Goal: Task Accomplishment & Management: Use online tool/utility

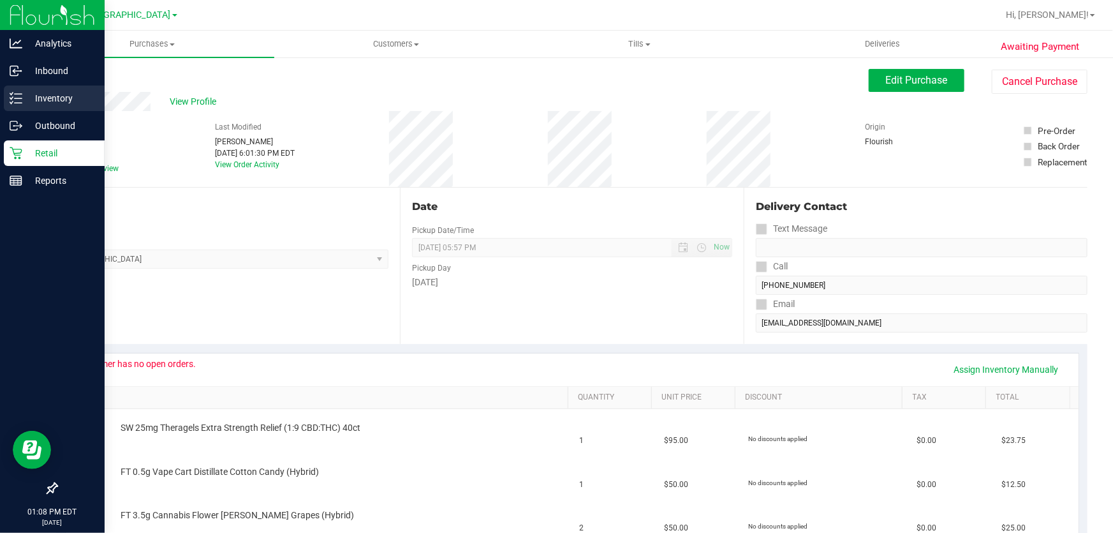
scroll to position [115, 0]
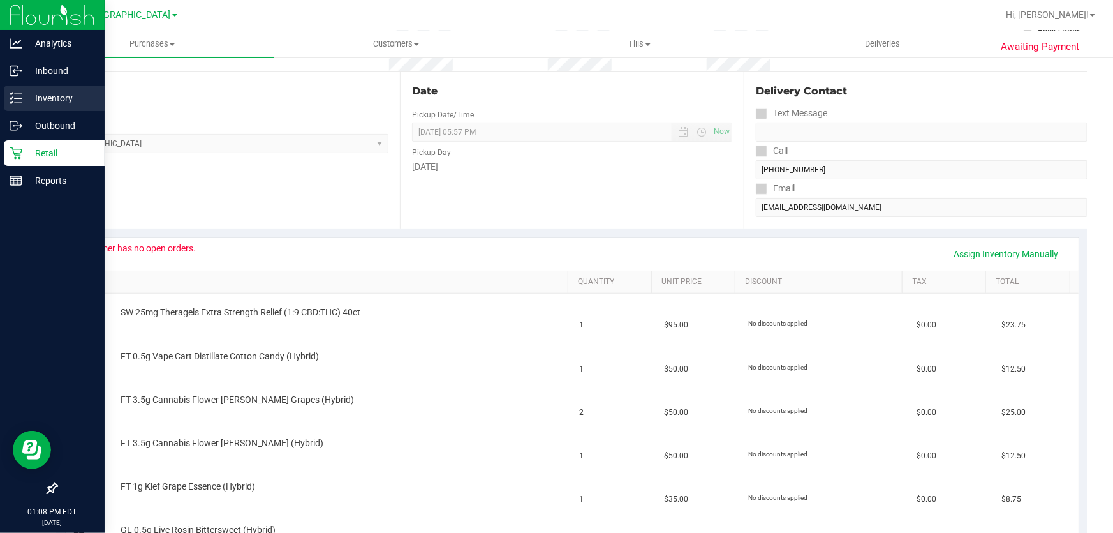
click at [8, 94] on div "Inventory" at bounding box center [54, 98] width 101 height 26
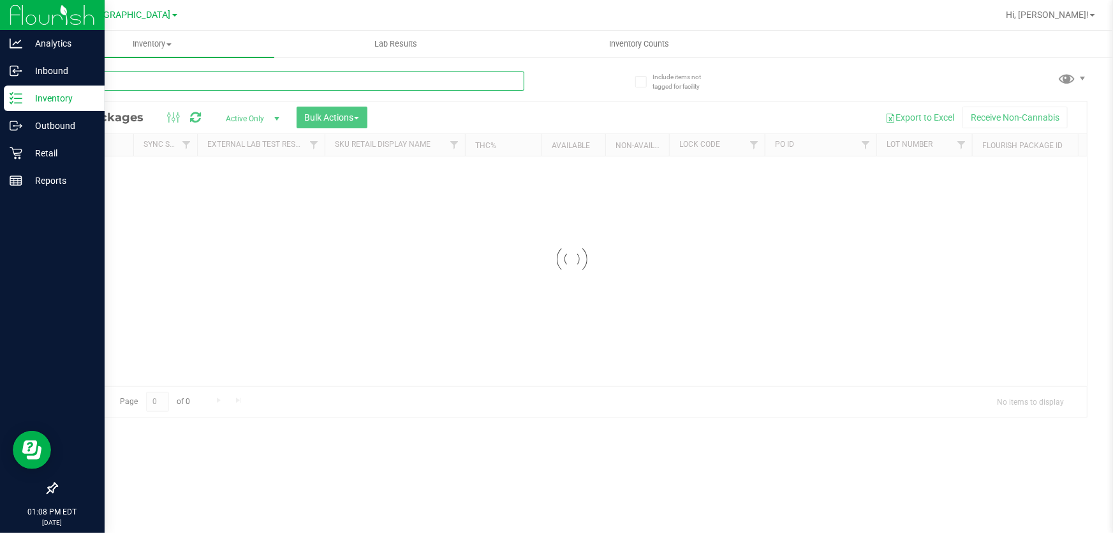
click at [266, 79] on input "text" at bounding box center [290, 80] width 468 height 19
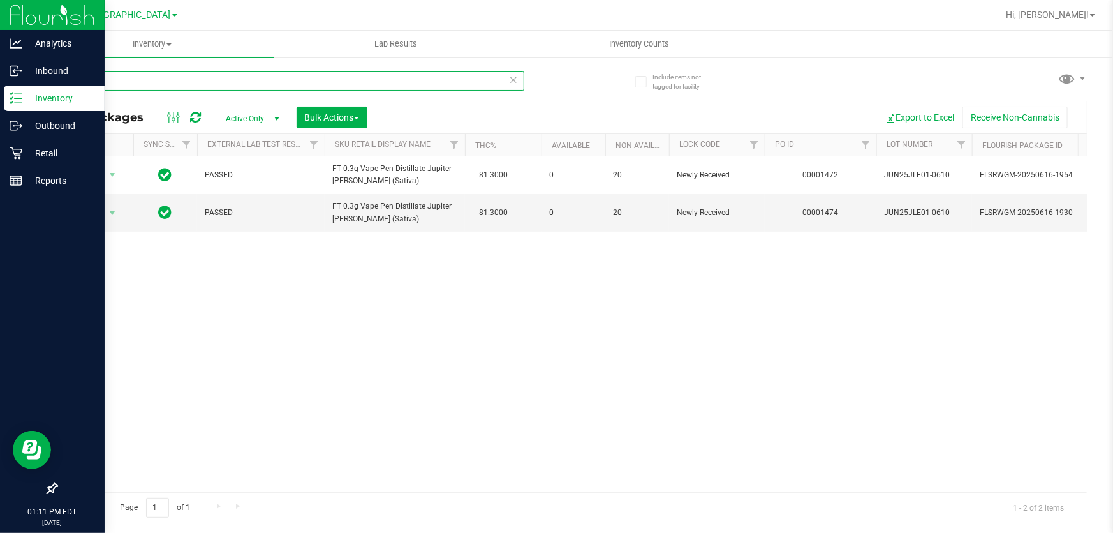
click at [186, 84] on input "jle" at bounding box center [290, 80] width 468 height 19
click at [185, 84] on input "jle" at bounding box center [290, 80] width 468 height 19
type input "j"
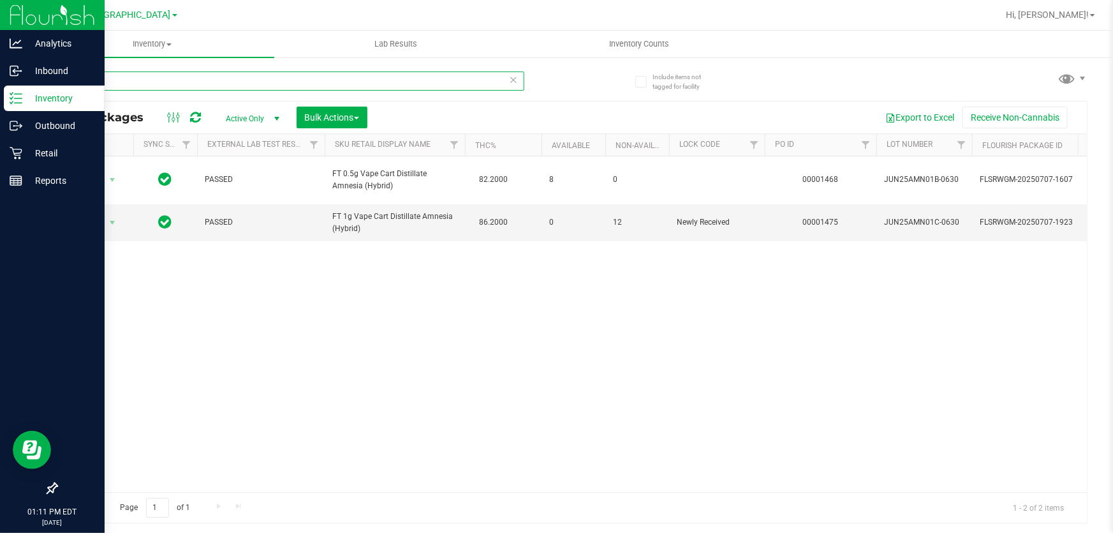
click at [160, 78] on input "amn" at bounding box center [290, 80] width 468 height 19
type input "[CREDIT_CARD_NUMBER]"
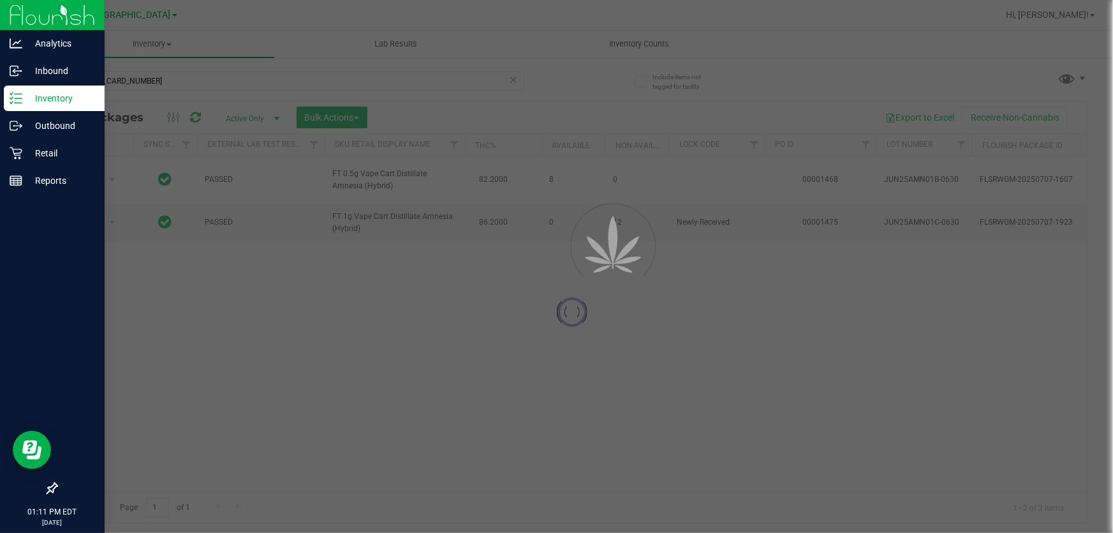
click at [261, 353] on div at bounding box center [556, 266] width 1113 height 533
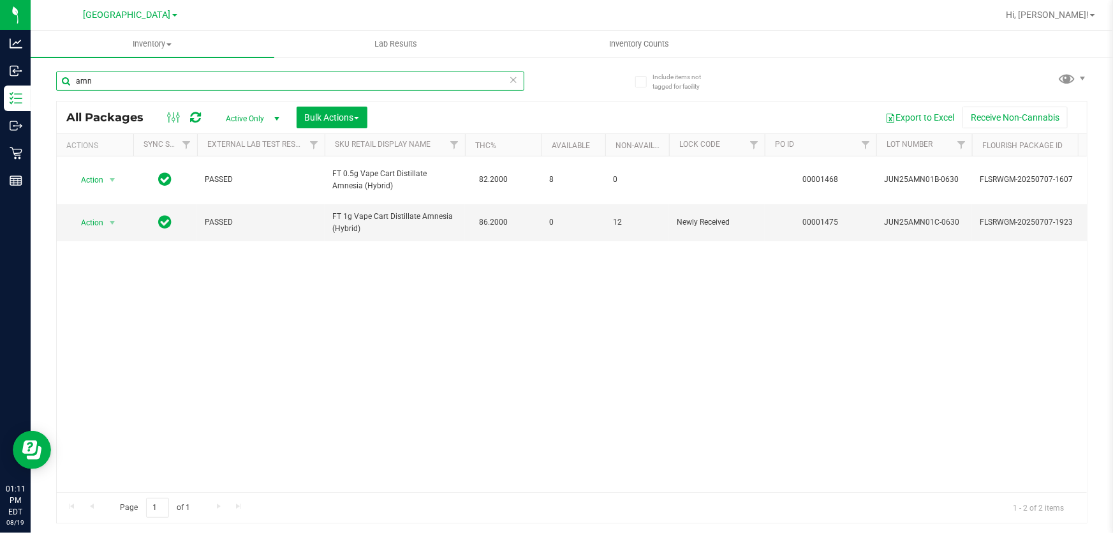
click at [210, 85] on input "amn" at bounding box center [290, 80] width 468 height 19
type input "[CREDIT_CARD_NUMBER]"
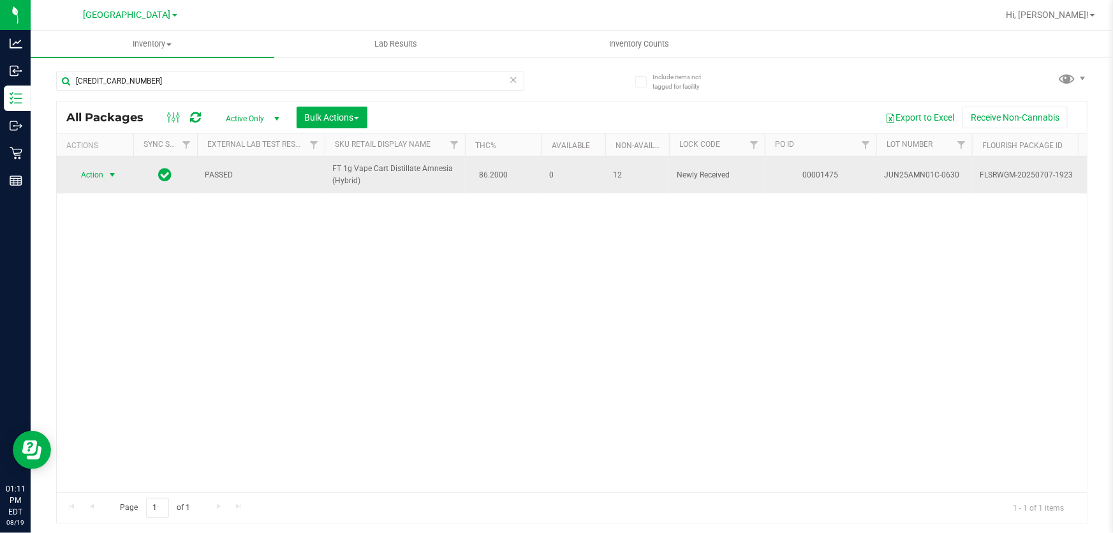
click at [106, 180] on span "select" at bounding box center [113, 175] width 16 height 18
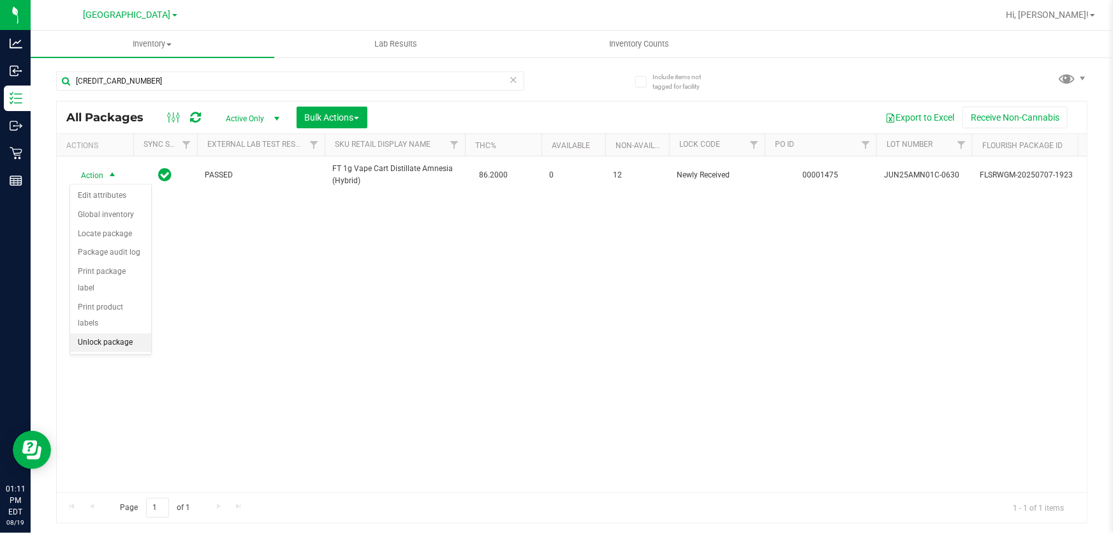
click at [86, 333] on li "Unlock package" at bounding box center [110, 342] width 81 height 19
